Goal: Contribute content: Contribute content

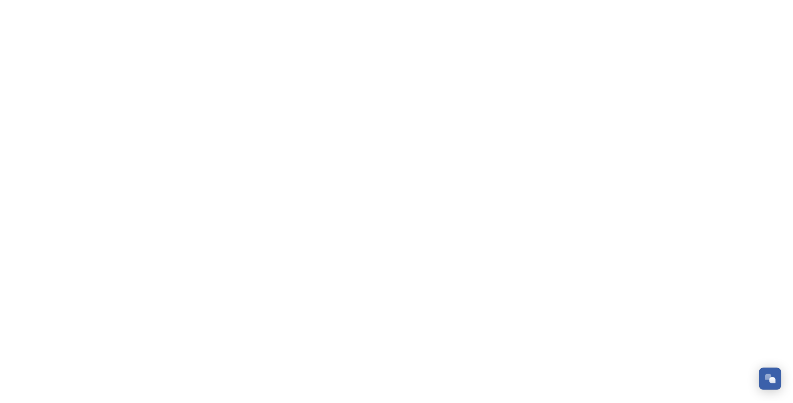
scroll to position [83, 0]
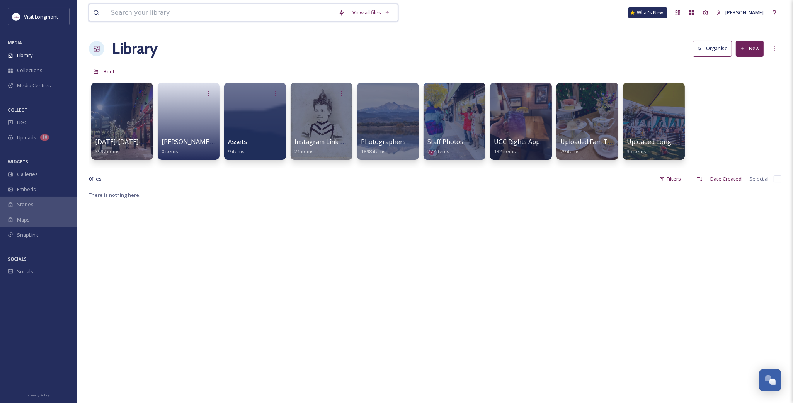
click at [182, 17] on input at bounding box center [221, 12] width 228 height 17
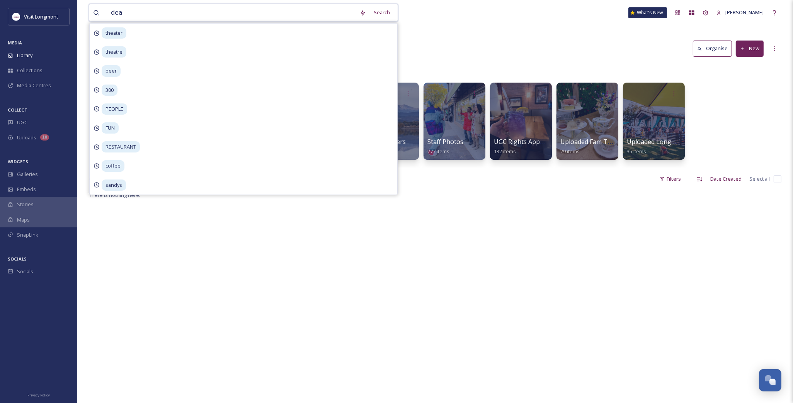
type input "dead"
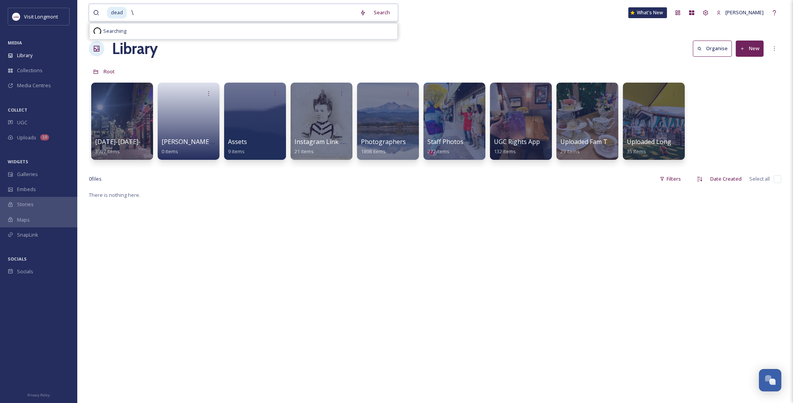
click at [223, 20] on input "\" at bounding box center [242, 12] width 228 height 17
type input "\"
click at [370, 14] on div "Search Press Enter to search" at bounding box center [377, 12] width 33 height 15
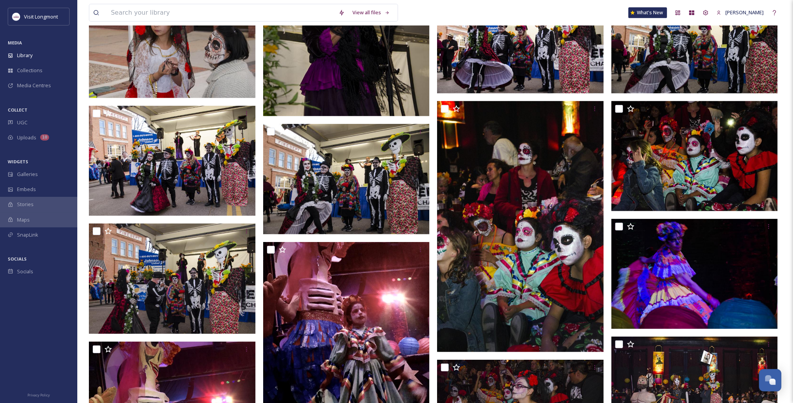
scroll to position [429, 0]
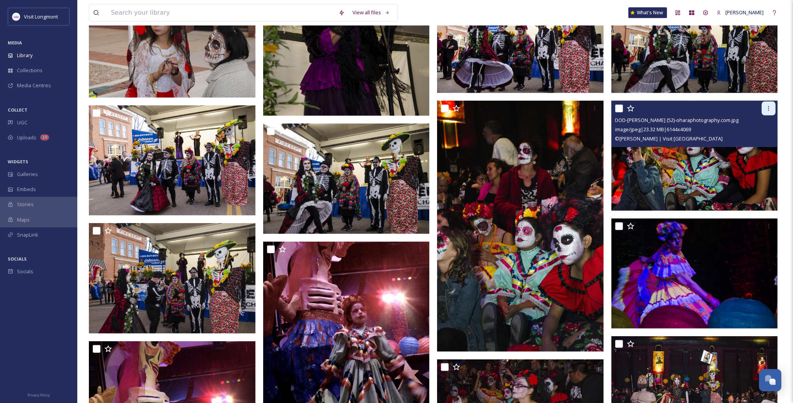
click at [769, 108] on icon at bounding box center [768, 108] width 6 height 6
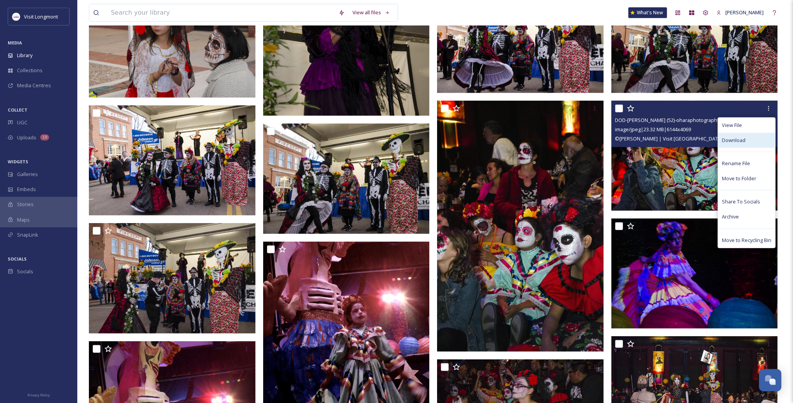
click at [750, 141] on div "Download" at bounding box center [746, 140] width 57 height 15
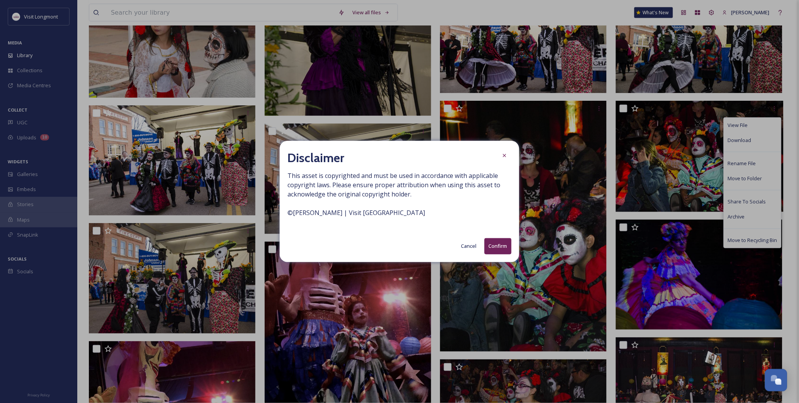
click at [498, 241] on button "Confirm" at bounding box center [498, 246] width 27 height 16
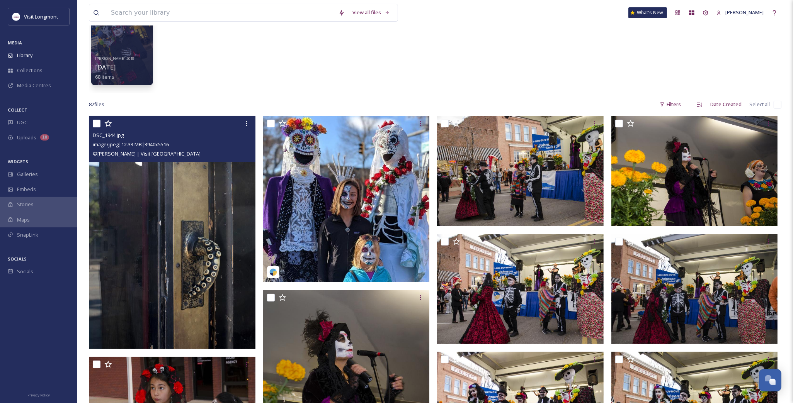
scroll to position [0, 0]
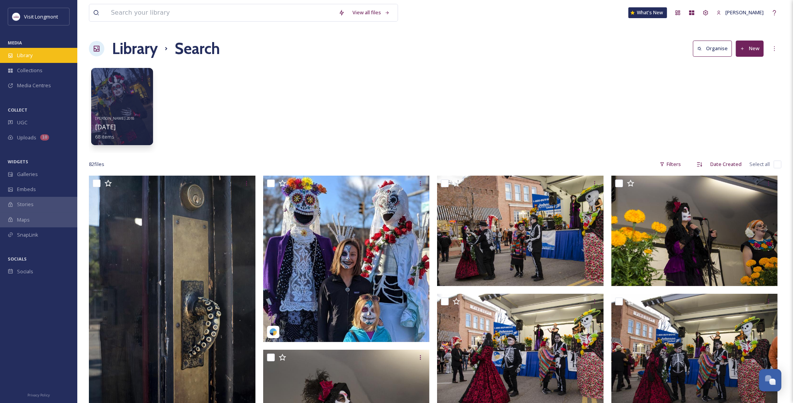
click at [35, 54] on div "Library" at bounding box center [38, 55] width 77 height 15
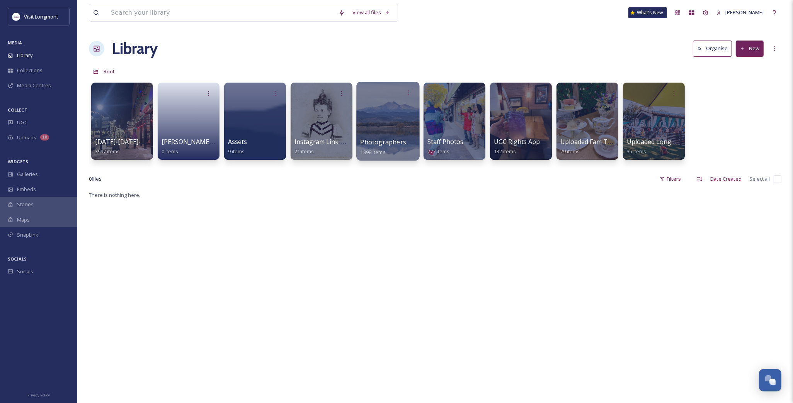
click at [393, 125] on div at bounding box center [387, 121] width 63 height 79
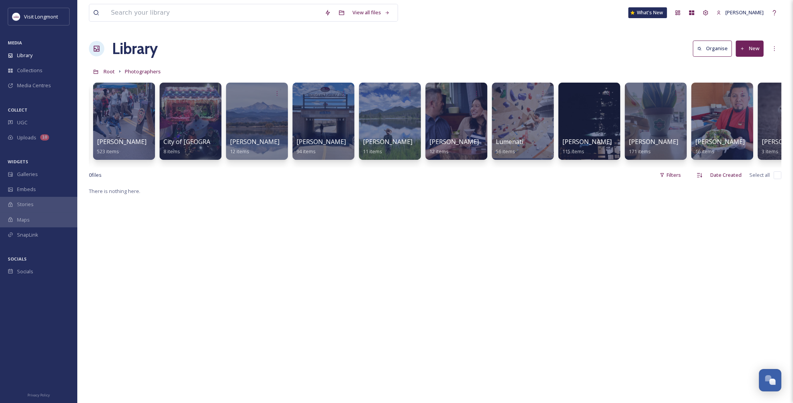
scroll to position [0, 243]
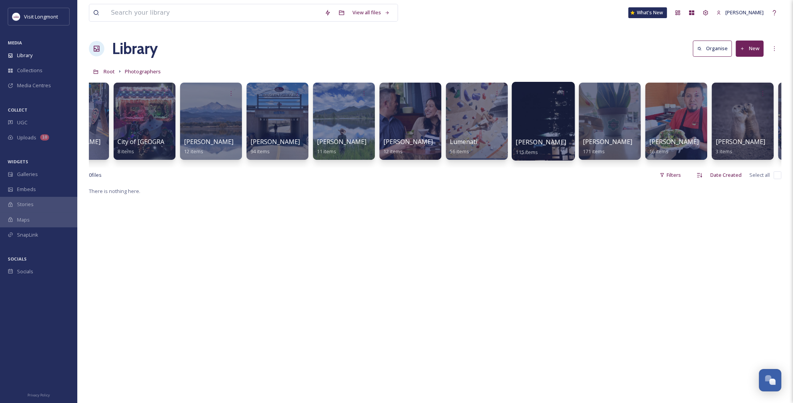
click at [534, 126] on div at bounding box center [543, 121] width 63 height 79
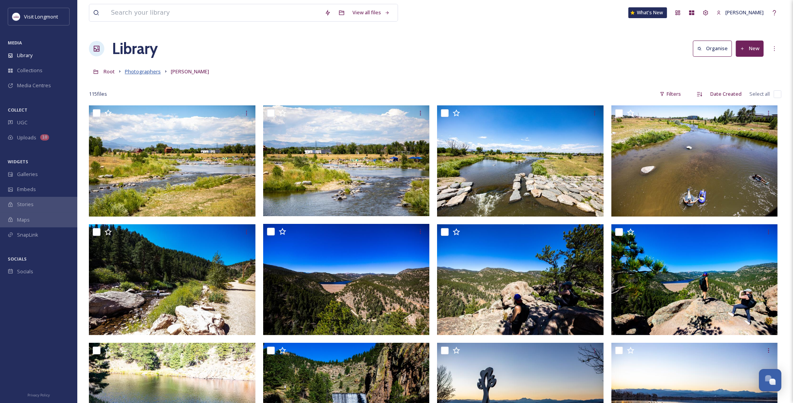
click at [145, 72] on span "Photographers" at bounding box center [143, 71] width 36 height 7
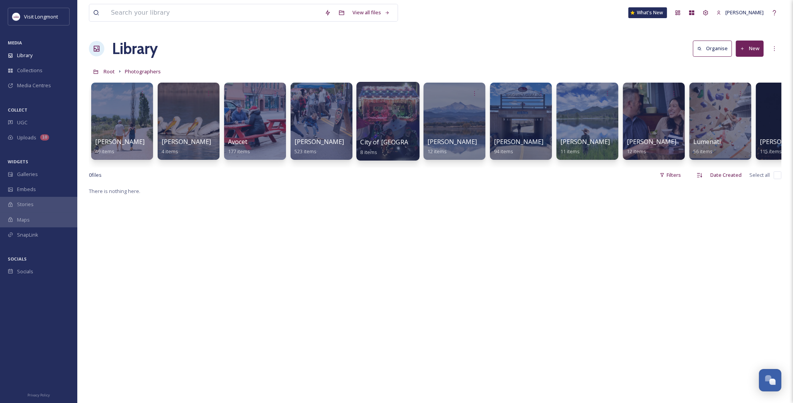
click at [385, 144] on span "City of Longmont" at bounding box center [403, 142] width 84 height 9
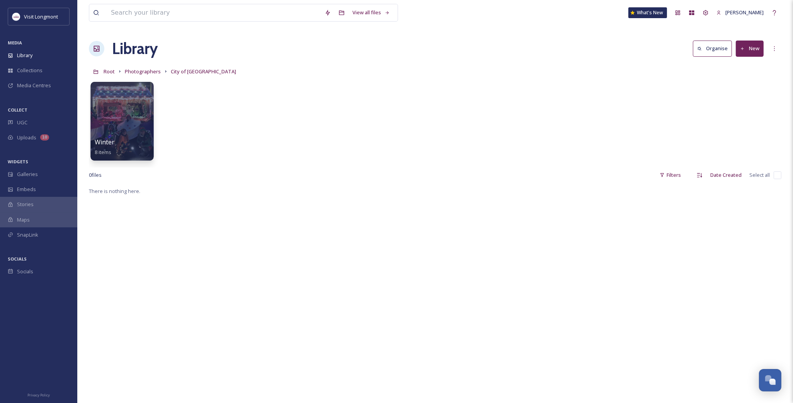
click at [138, 134] on div at bounding box center [121, 121] width 63 height 79
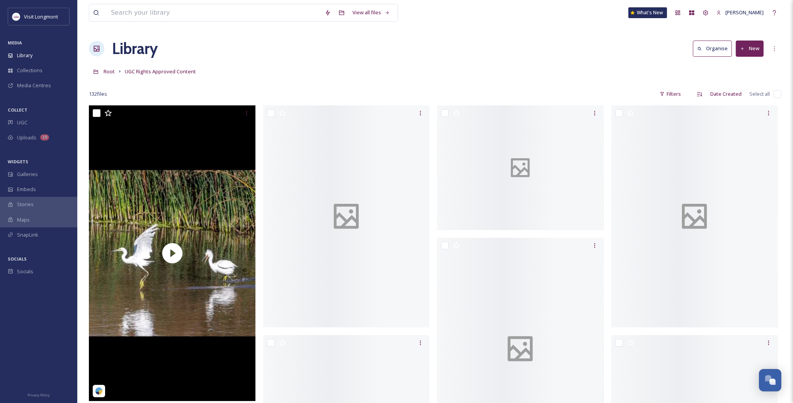
scroll to position [83, 0]
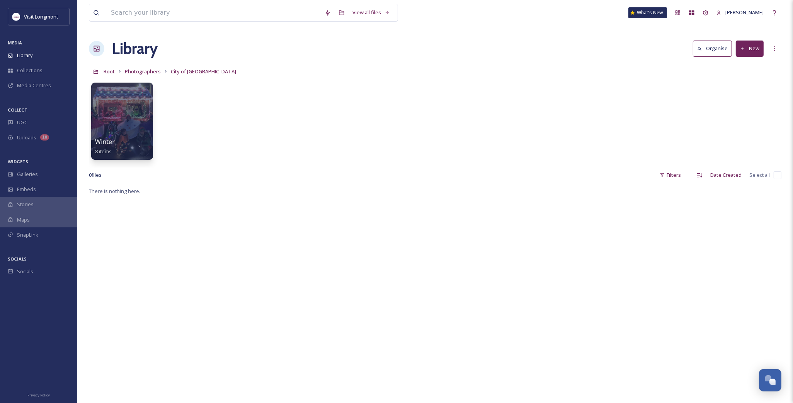
scroll to position [83, 0]
click at [141, 69] on span "Photographers" at bounding box center [143, 71] width 36 height 7
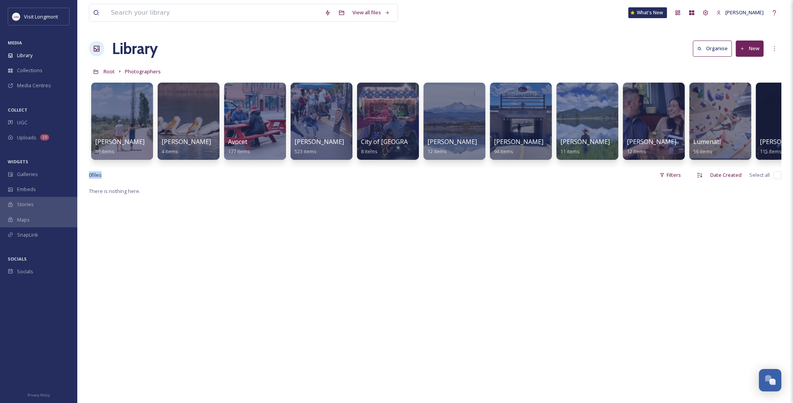
drag, startPoint x: 505, startPoint y: 167, endPoint x: 609, endPoint y: 187, distance: 105.5
click at [609, 187] on div "View all files What's New Nikki Tooker Library Organise New Root Photographers …" at bounding box center [435, 295] width 716 height 590
click at [786, 132] on div "View all files What's New Nikki Tooker Library Organise New Root Photographers …" at bounding box center [435, 295] width 716 height 590
click at [771, 131] on div at bounding box center [786, 121] width 63 height 79
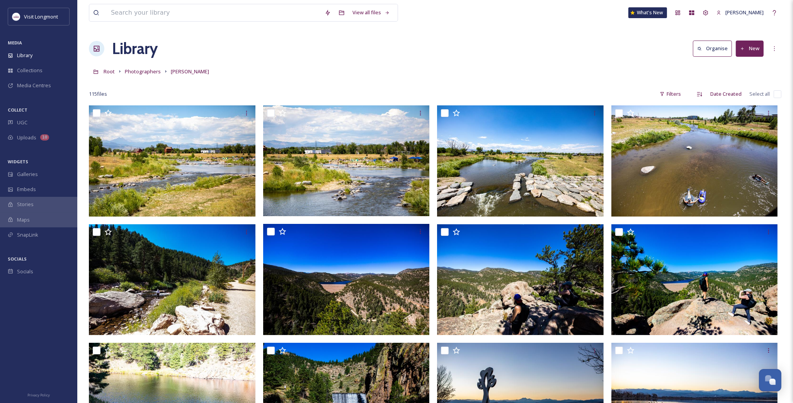
click at [749, 49] on button "New" at bounding box center [750, 49] width 28 height 16
click at [737, 95] on span "Folder" at bounding box center [740, 96] width 15 height 7
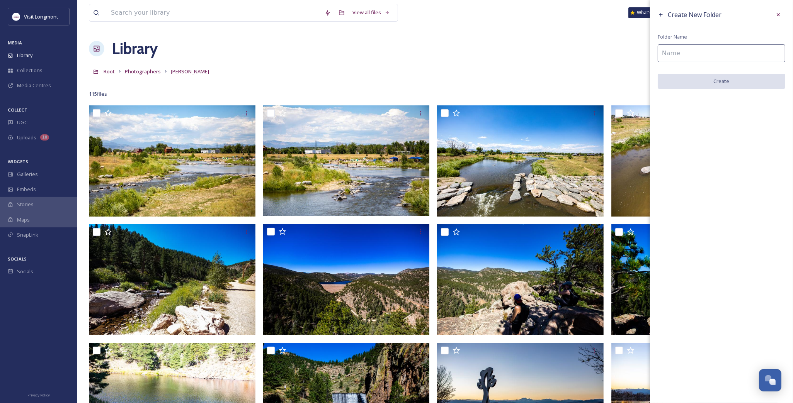
click at [686, 53] on input at bounding box center [722, 53] width 128 height 18
type input "Day of the Dead"
click at [694, 73] on div "Create New Folder Folder Name Day of the Dead Create" at bounding box center [721, 48] width 143 height 97
click at [694, 84] on button "Create" at bounding box center [722, 82] width 128 height 16
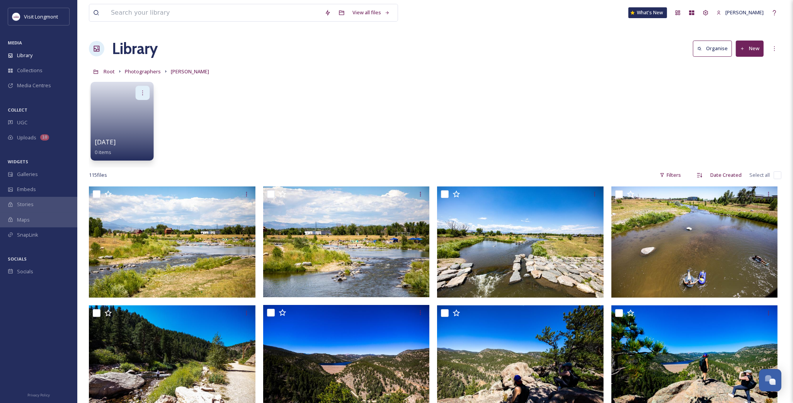
click at [137, 97] on div at bounding box center [143, 93] width 14 height 14
click at [112, 95] on div at bounding box center [122, 93] width 55 height 14
click at [112, 102] on link at bounding box center [122, 118] width 55 height 37
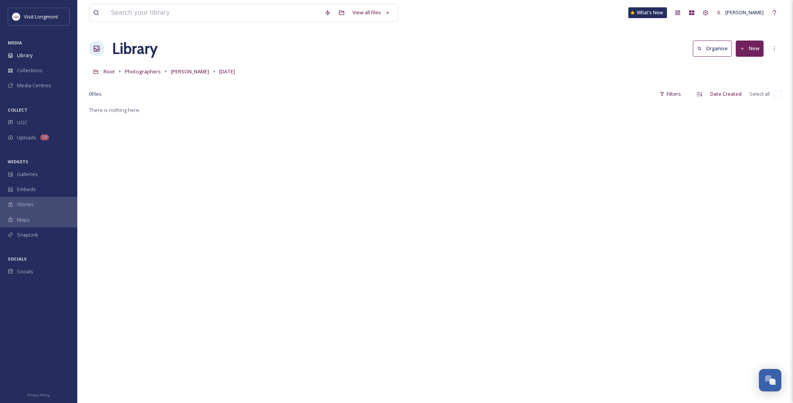
click at [754, 51] on button "New" at bounding box center [750, 49] width 28 height 16
click at [754, 67] on span "File Upload" at bounding box center [746, 66] width 26 height 7
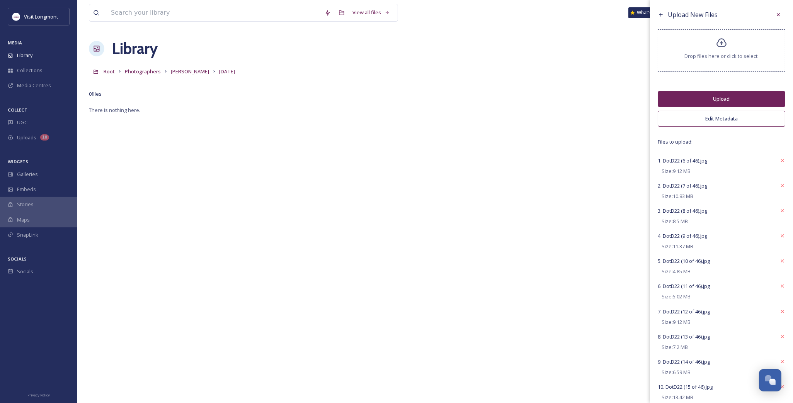
click at [710, 126] on button "Edit Metadata" at bounding box center [722, 119] width 128 height 16
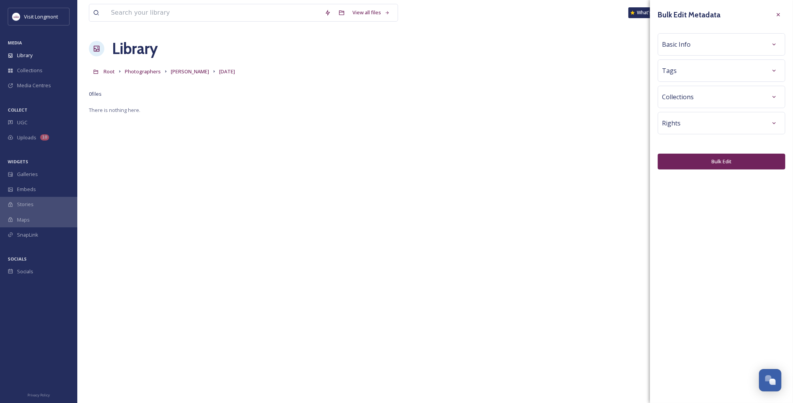
click at [730, 44] on div "Basic Info" at bounding box center [721, 44] width 119 height 14
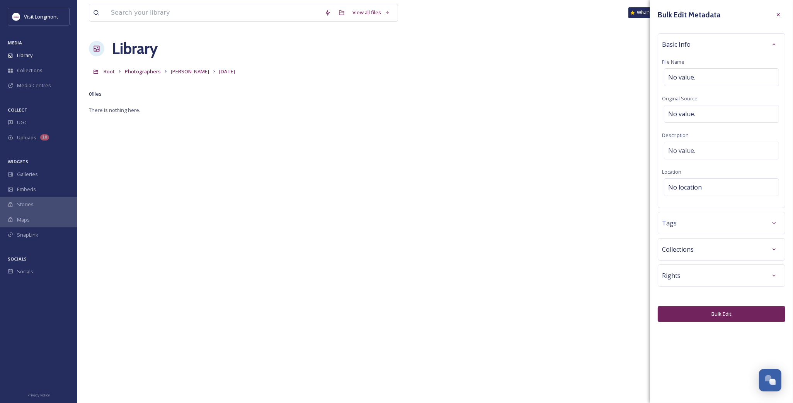
click at [686, 225] on div "Tags" at bounding box center [721, 223] width 119 height 14
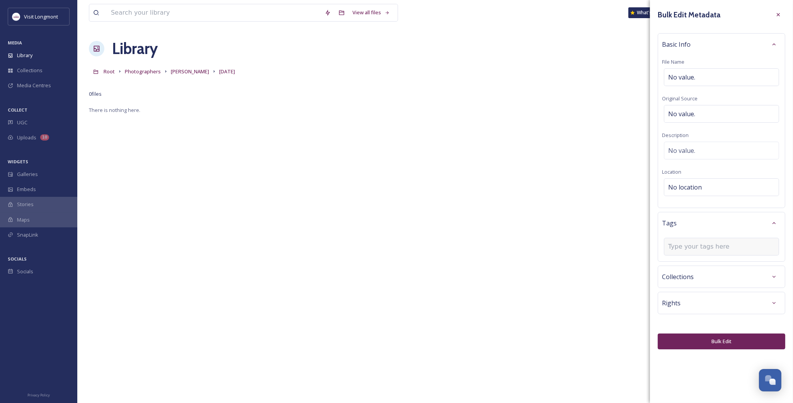
click at [681, 246] on input at bounding box center [706, 246] width 77 height 9
click at [681, 247] on input at bounding box center [706, 246] width 77 height 9
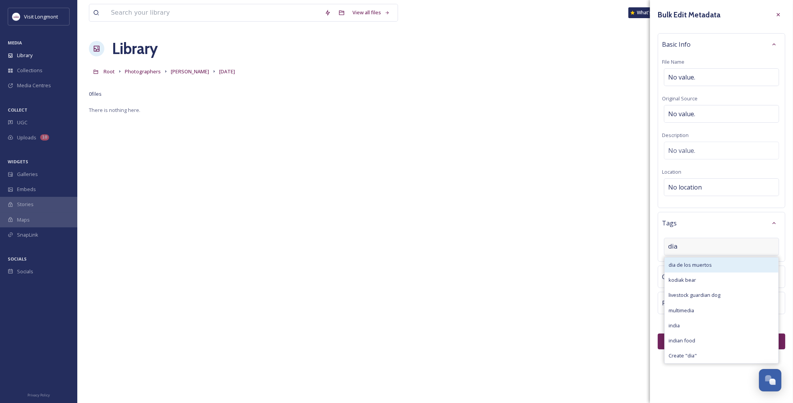
type input "dia"
click at [681, 260] on div "dia de los muertos" at bounding box center [722, 265] width 114 height 15
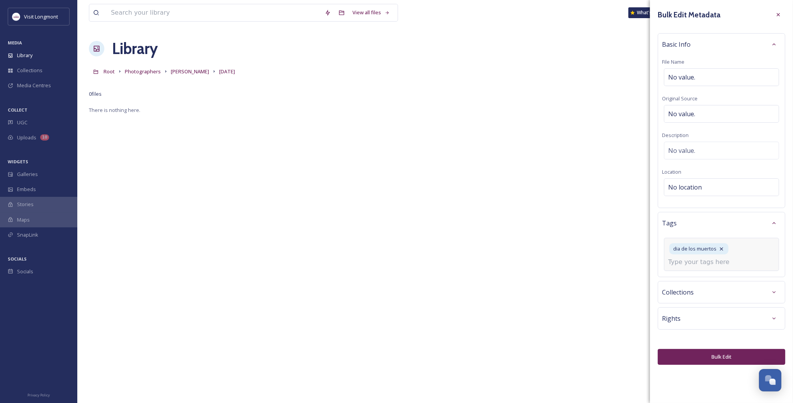
click at [680, 267] on input at bounding box center [706, 262] width 77 height 9
type input "dia de muertos"
click at [698, 284] on span "Create " dia de muertos "" at bounding box center [696, 280] width 56 height 7
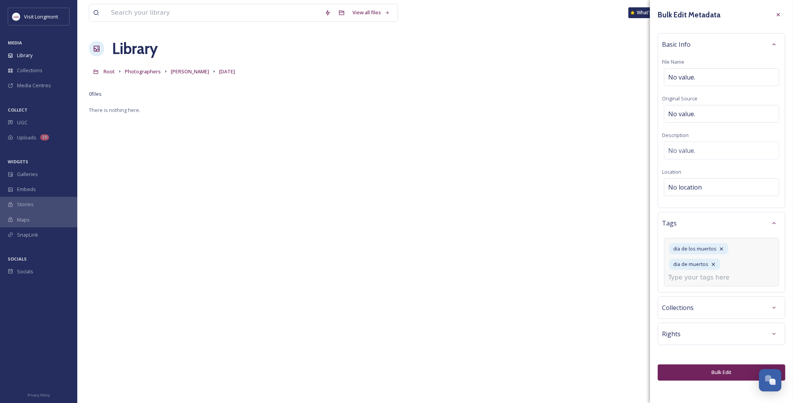
click at [703, 281] on input at bounding box center [706, 277] width 77 height 9
type input "day of the dead"
click at [684, 300] on span "day of the dead" at bounding box center [675, 296] width 15 height 7
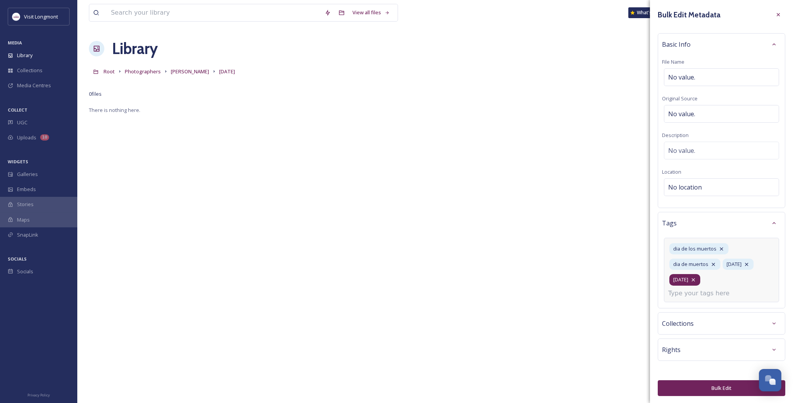
click at [695, 282] on icon at bounding box center [693, 280] width 3 height 3
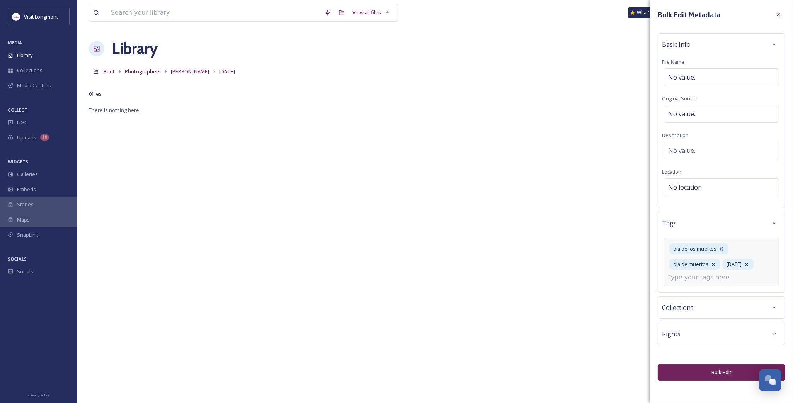
click at [697, 282] on input at bounding box center [706, 277] width 77 height 9
type input "dead"
click at [688, 304] on div "dead" at bounding box center [722, 296] width 114 height 15
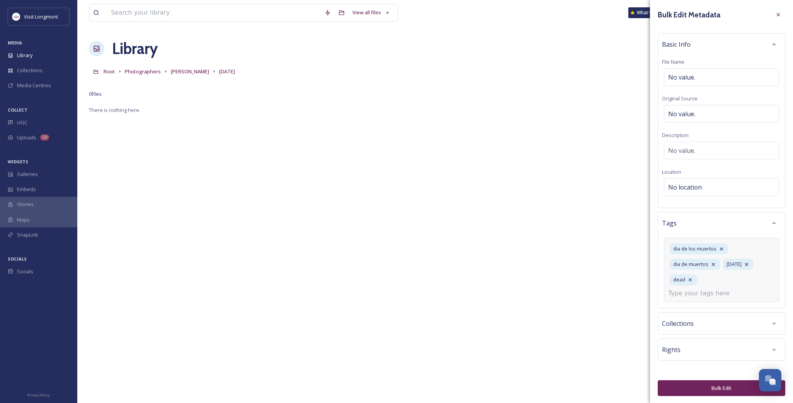
click at [692, 296] on input at bounding box center [706, 293] width 77 height 9
type input "parade"
click at [689, 311] on div "parade" at bounding box center [722, 311] width 114 height 15
click at [691, 298] on input at bounding box center [706, 293] width 77 height 9
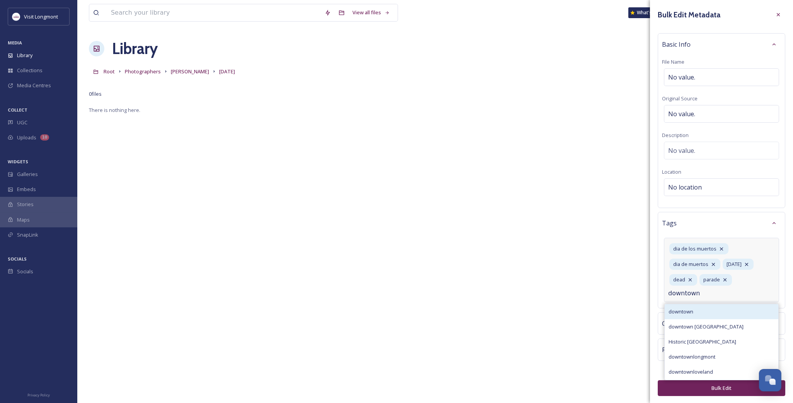
type input "downtown"
click at [687, 316] on span "downtown" at bounding box center [680, 311] width 25 height 7
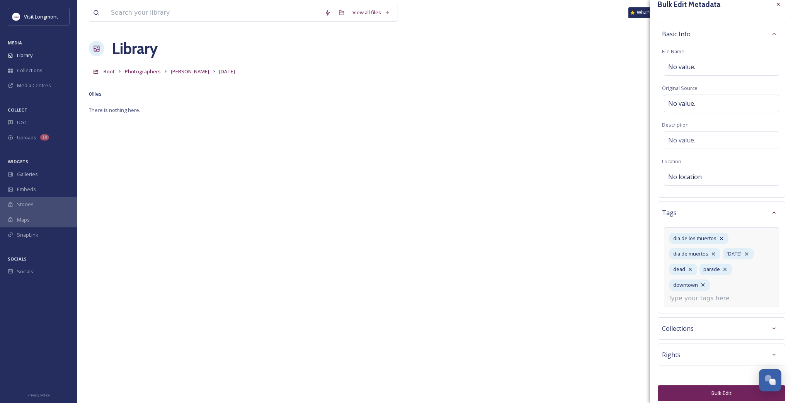
scroll to position [17, 0]
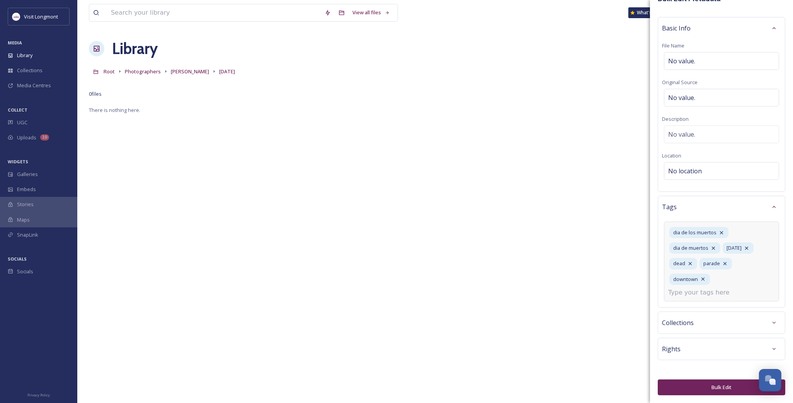
click at [700, 384] on button "Bulk Edit" at bounding box center [722, 388] width 128 height 16
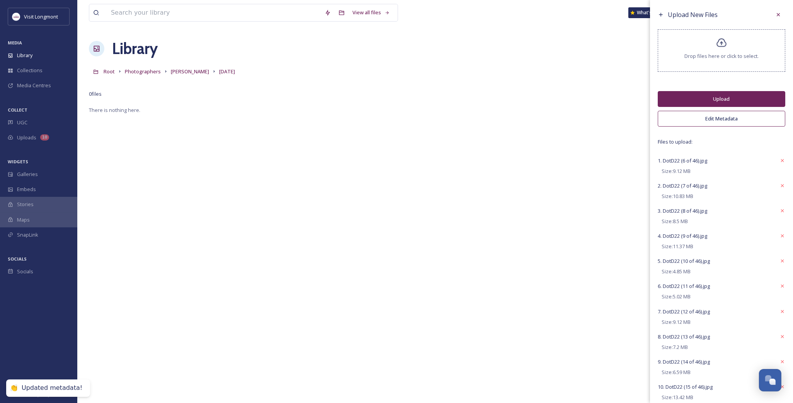
click at [703, 95] on button "Upload" at bounding box center [722, 99] width 128 height 16
